Goal: Task Accomplishment & Management: Complete application form

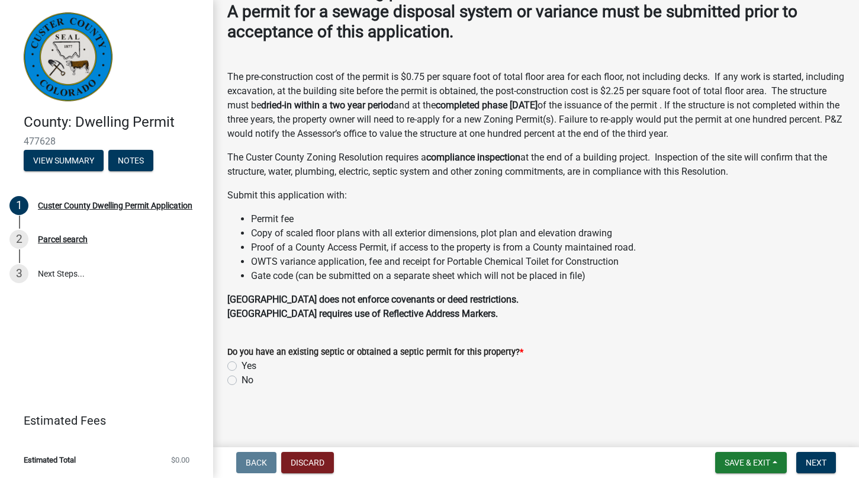
scroll to position [106, 0]
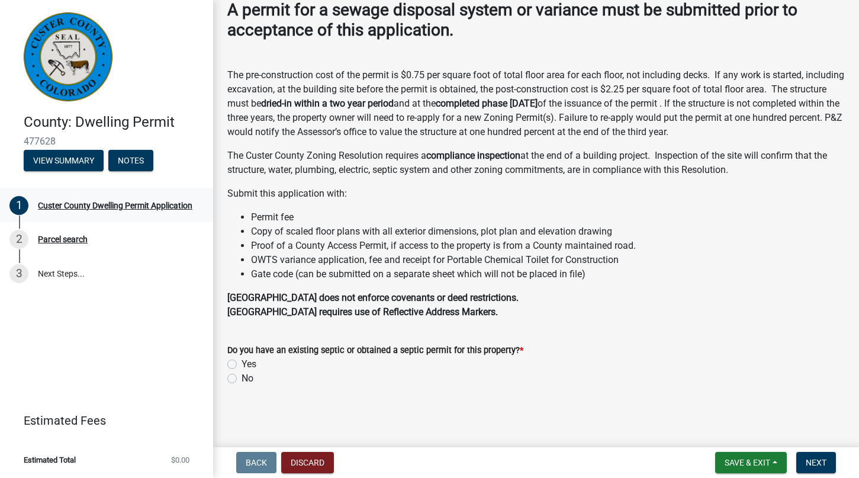
click at [67, 205] on div "Custer County Dwelling Permit Application" at bounding box center [115, 205] width 154 height 8
click at [241, 363] on label "Yes" at bounding box center [248, 364] width 15 height 14
click at [241, 363] on input "Yes" at bounding box center [245, 361] width 8 height 8
radio input "true"
click at [817, 462] on span "Next" at bounding box center [815, 461] width 21 height 9
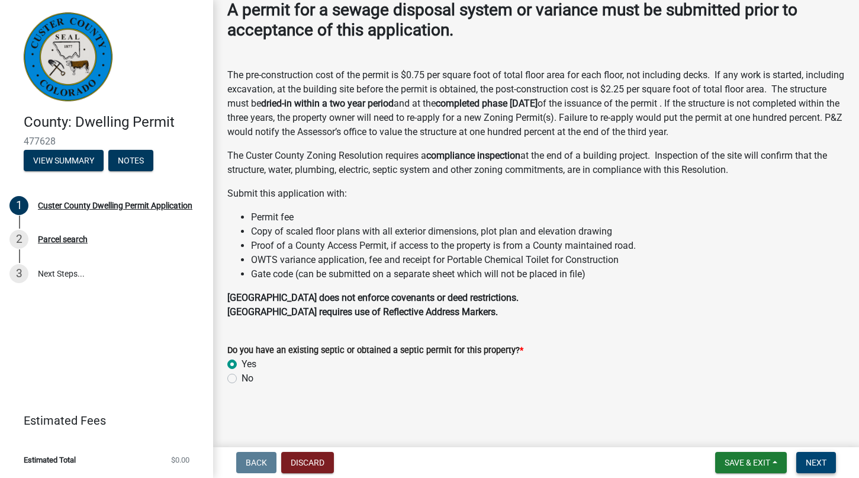
scroll to position [0, 0]
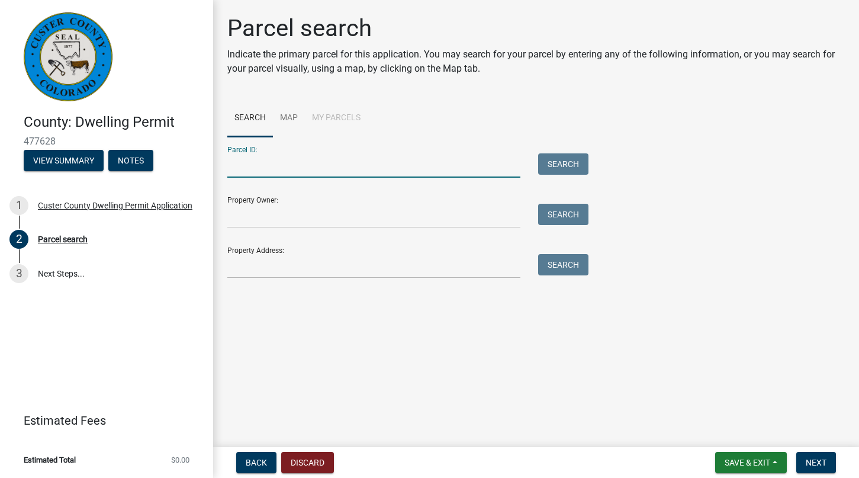
click at [272, 169] on input "Parcel ID:" at bounding box center [373, 165] width 293 height 24
type input "RP0914E181240"
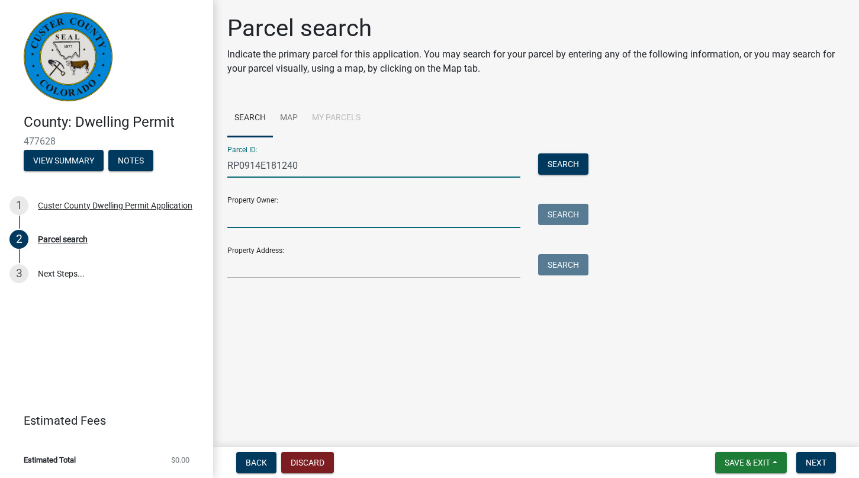
click at [262, 218] on input "Property Owner:" at bounding box center [373, 216] width 293 height 24
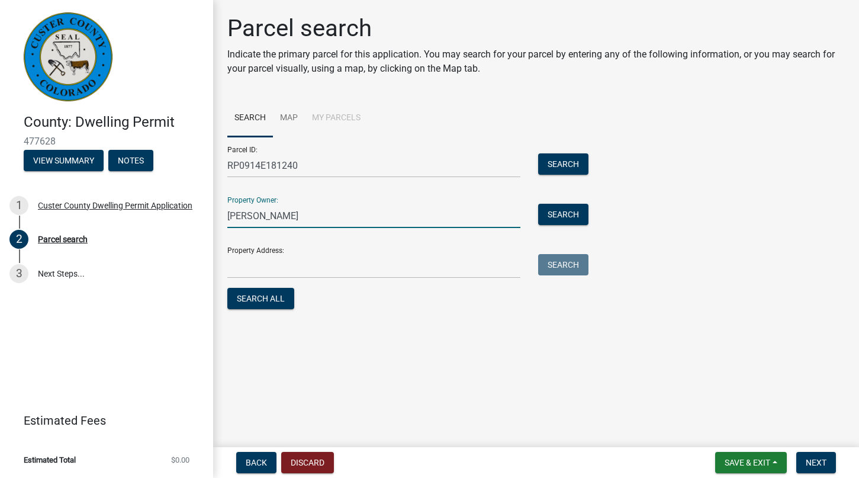
type input "[PERSON_NAME]"
click at [249, 272] on input "Property Address:" at bounding box center [373, 266] width 293 height 24
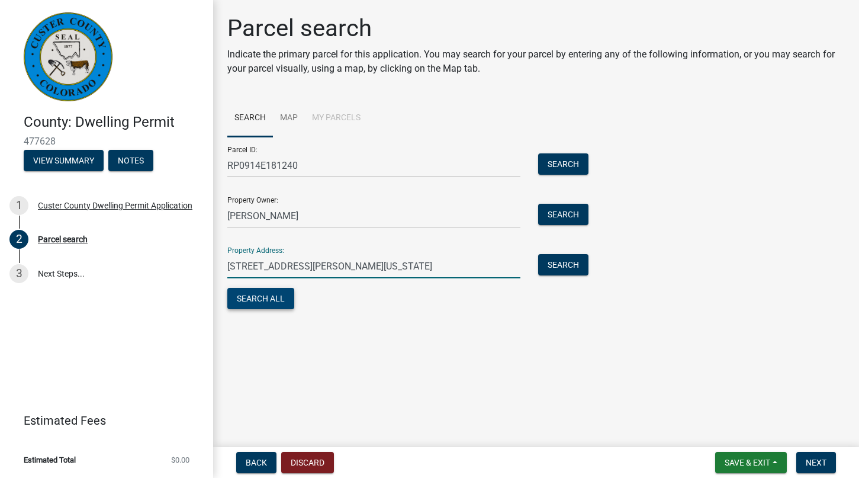
type input "[STREET_ADDRESS][PERSON_NAME][US_STATE]"
click at [260, 297] on button "Search All" at bounding box center [260, 298] width 67 height 21
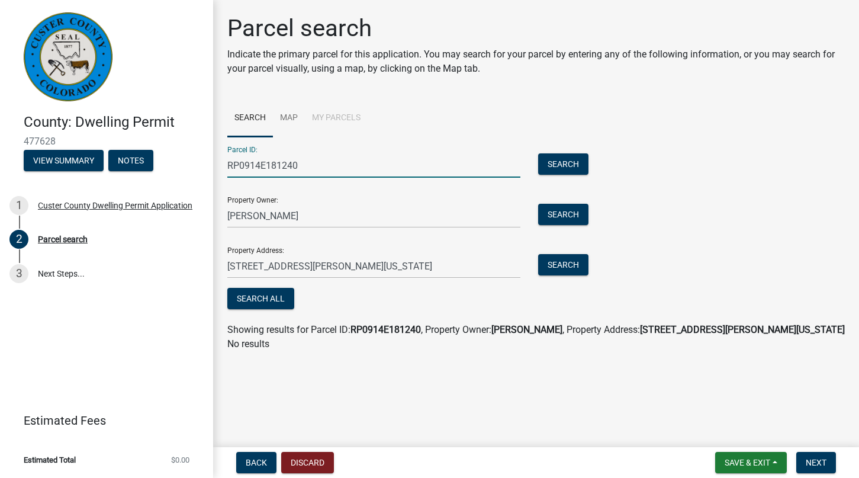
click at [244, 165] on input "RP0914E181240" at bounding box center [373, 165] width 293 height 24
type input "RP0914E181240"
click at [559, 260] on button "Search" at bounding box center [563, 264] width 50 height 21
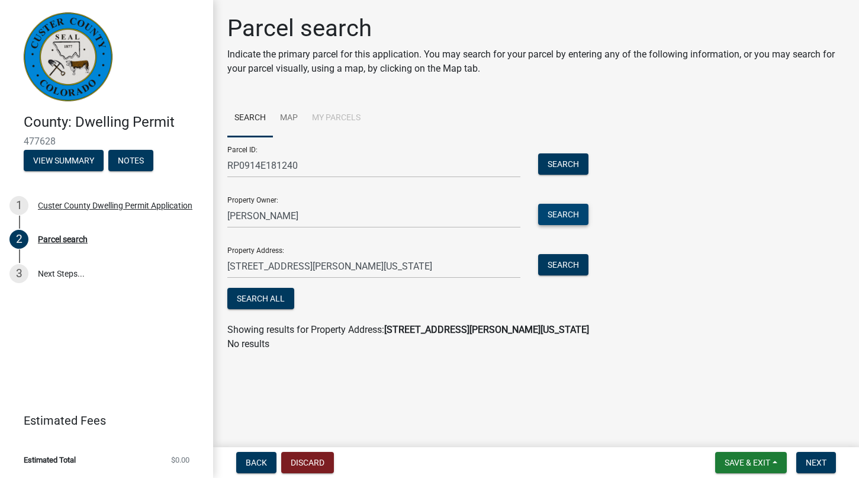
click at [559, 218] on button "Search" at bounding box center [563, 214] width 50 height 21
click at [566, 165] on button "Search" at bounding box center [563, 163] width 50 height 21
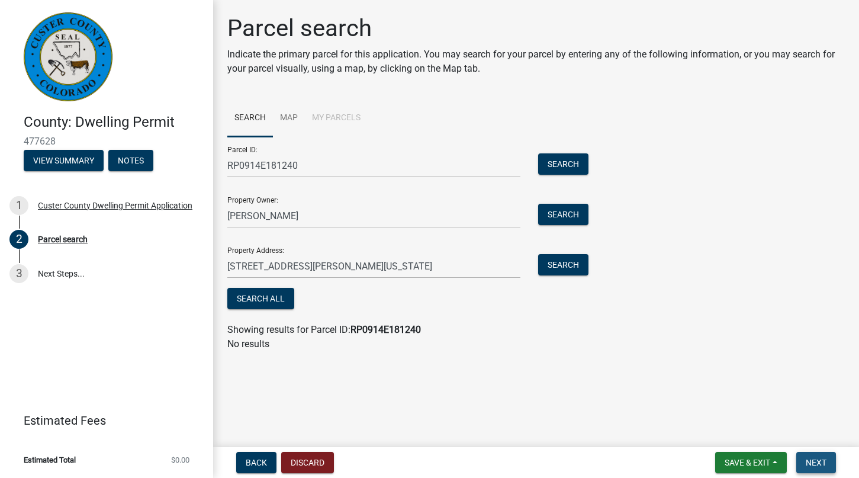
click at [815, 459] on span "Next" at bounding box center [815, 461] width 21 height 9
